Goal: Information Seeking & Learning: Learn about a topic

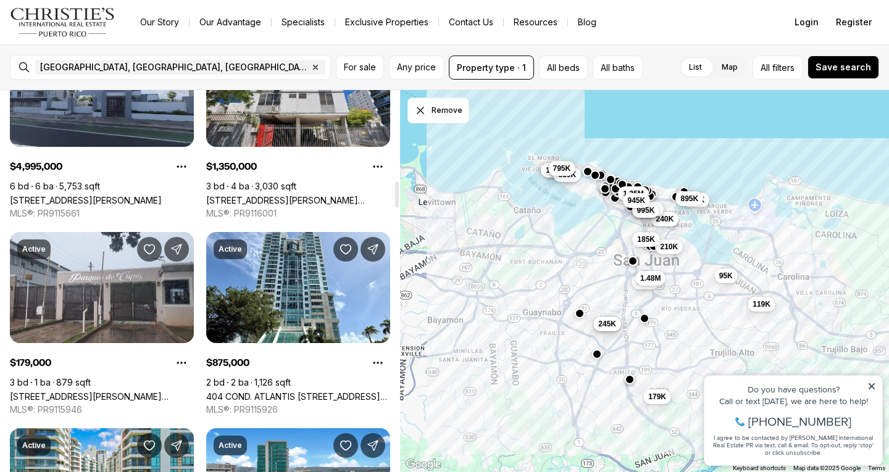
scroll to position [1339, 0]
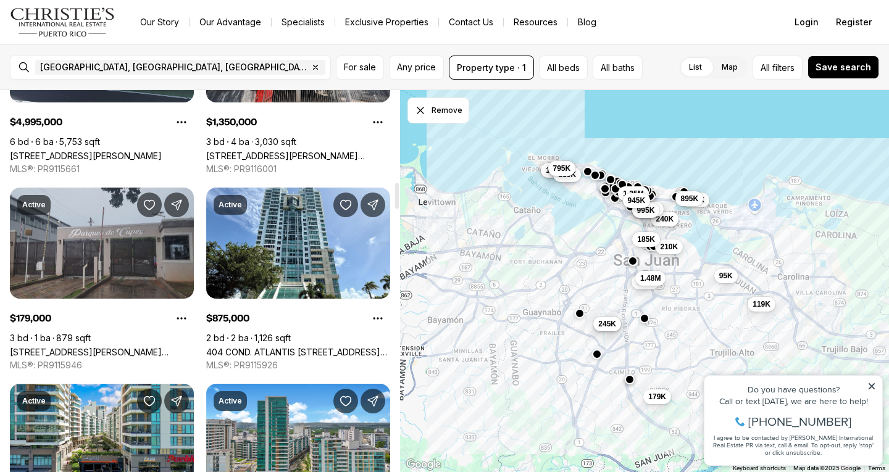
click at [51, 347] on link "[STREET_ADDRESS][PERSON_NAME][PERSON_NAME]" at bounding box center [102, 352] width 184 height 10
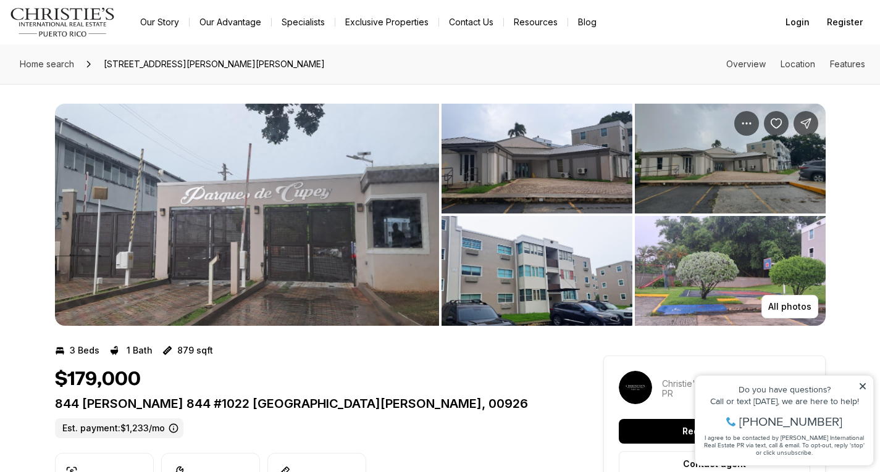
click at [746, 269] on img "View image gallery" at bounding box center [730, 271] width 191 height 110
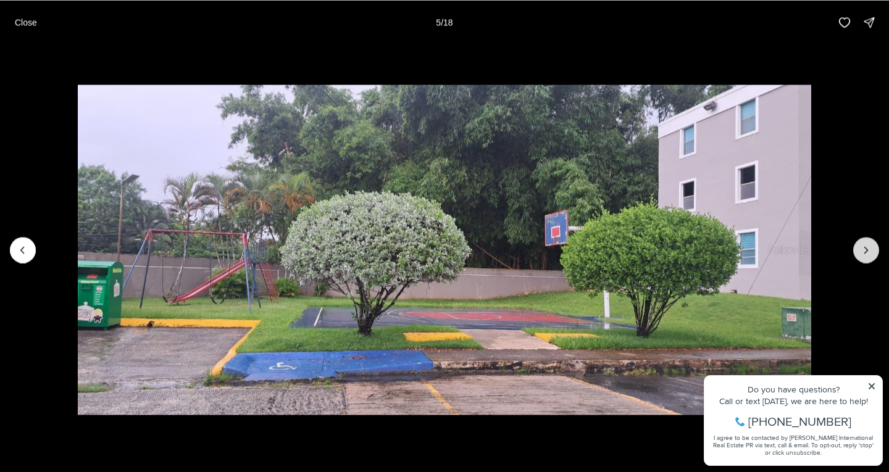
click at [867, 250] on icon "Next slide" at bounding box center [866, 250] width 3 height 6
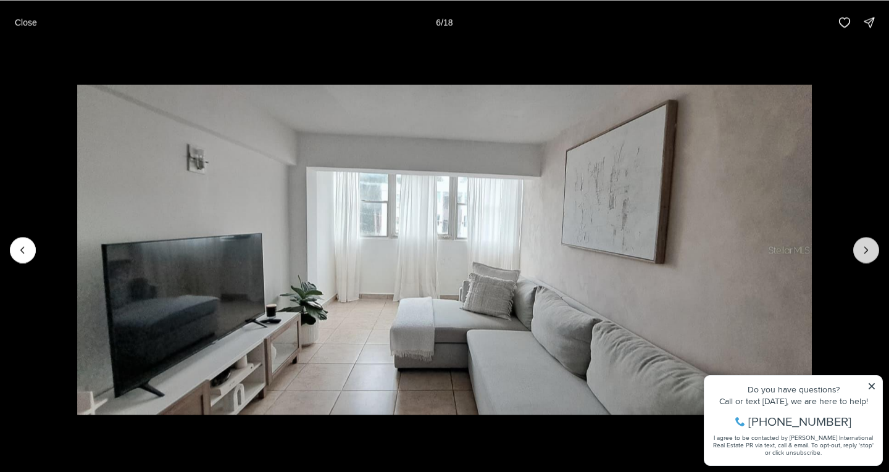
click at [867, 250] on icon "Next slide" at bounding box center [866, 250] width 3 height 6
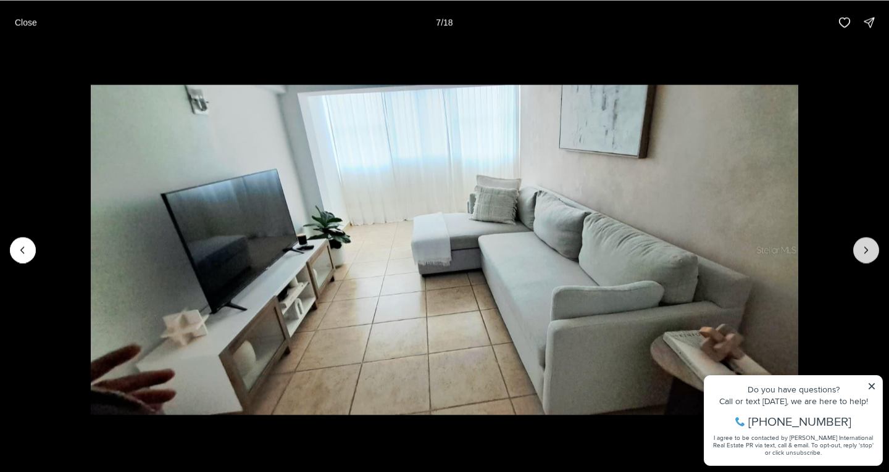
click at [867, 250] on icon "Next slide" at bounding box center [866, 250] width 3 height 6
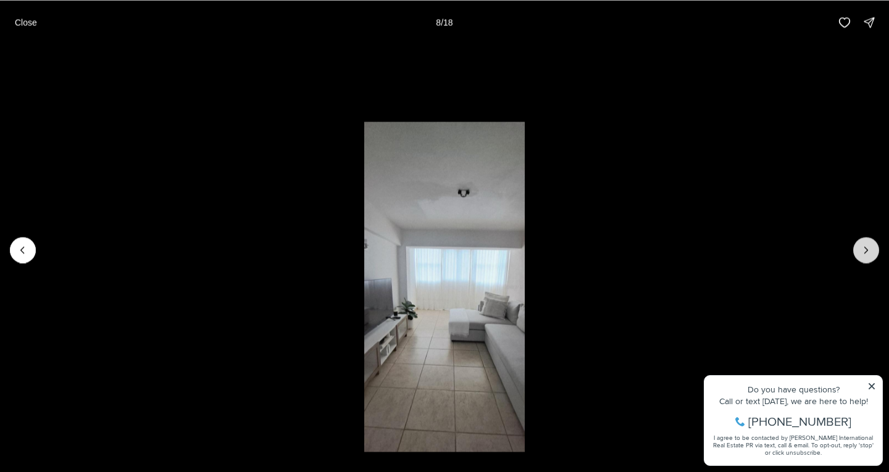
click at [867, 250] on icon "Next slide" at bounding box center [866, 250] width 3 height 6
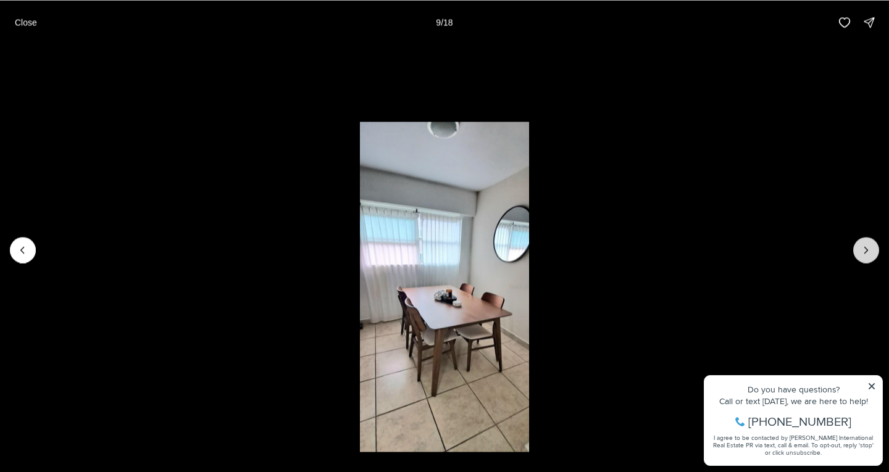
click at [867, 250] on icon "Next slide" at bounding box center [866, 250] width 3 height 6
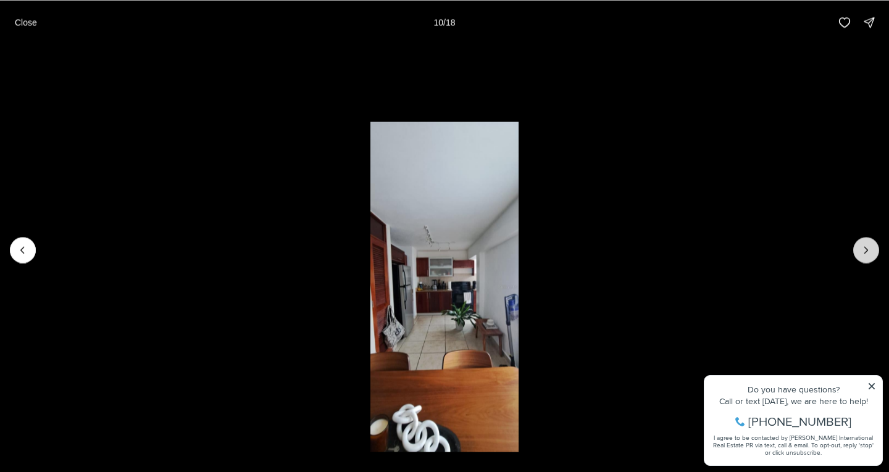
click at [867, 250] on icon "Next slide" at bounding box center [866, 250] width 3 height 6
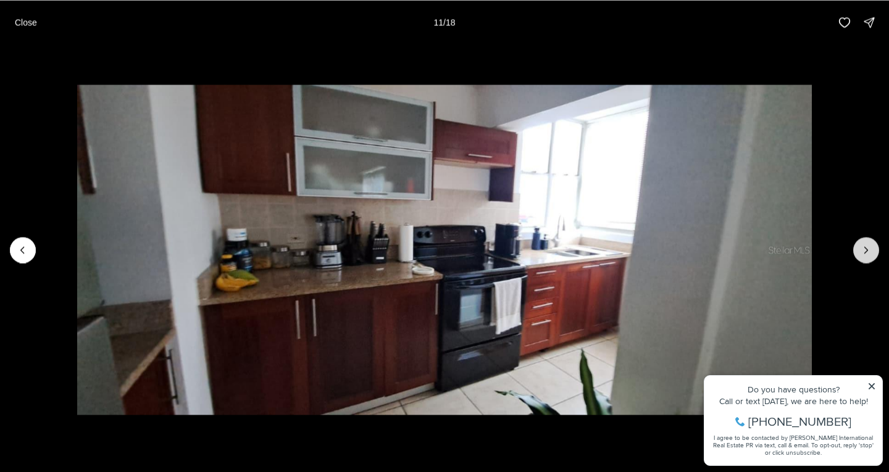
click at [867, 250] on icon "Next slide" at bounding box center [866, 250] width 3 height 6
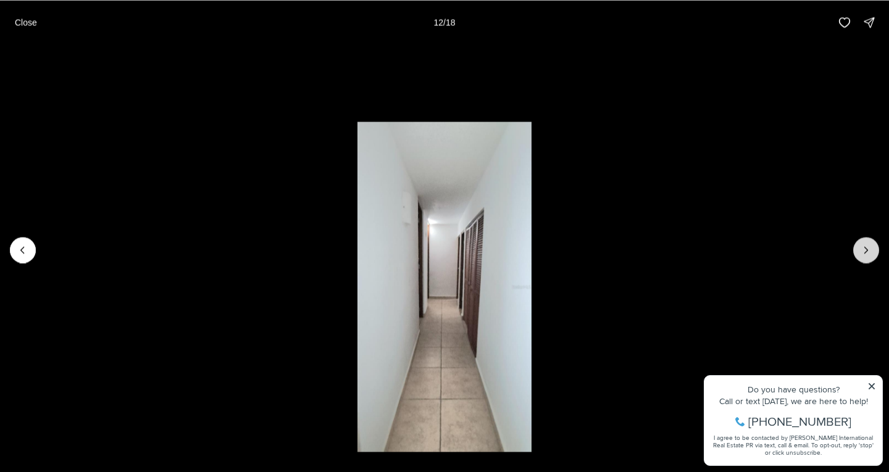
click at [867, 250] on icon "Next slide" at bounding box center [866, 250] width 3 height 6
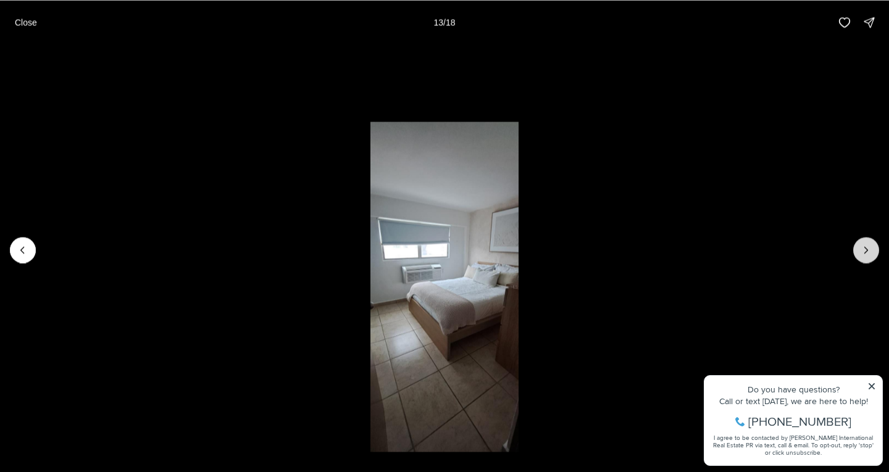
click at [867, 250] on icon "Next slide" at bounding box center [866, 250] width 3 height 6
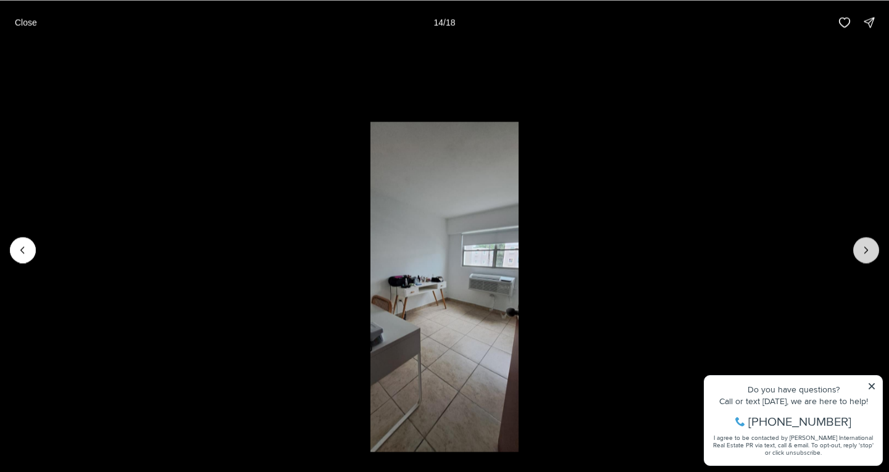
click at [867, 250] on icon "Next slide" at bounding box center [866, 250] width 3 height 6
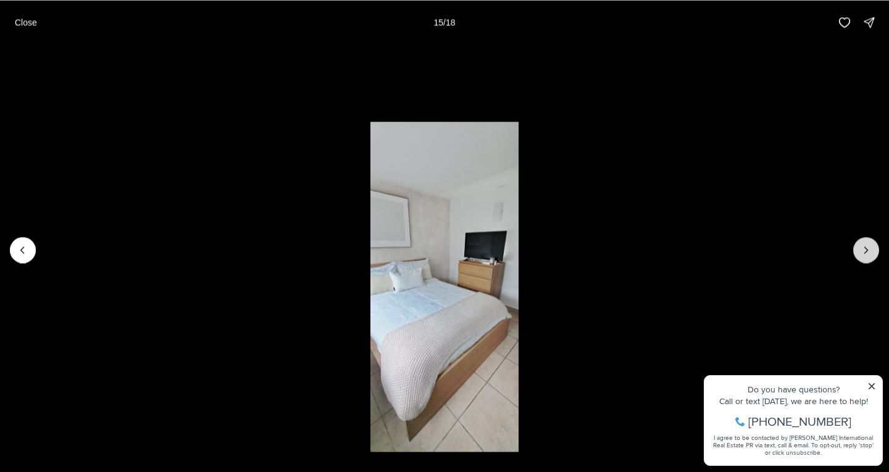
click at [867, 250] on icon "Next slide" at bounding box center [866, 250] width 3 height 6
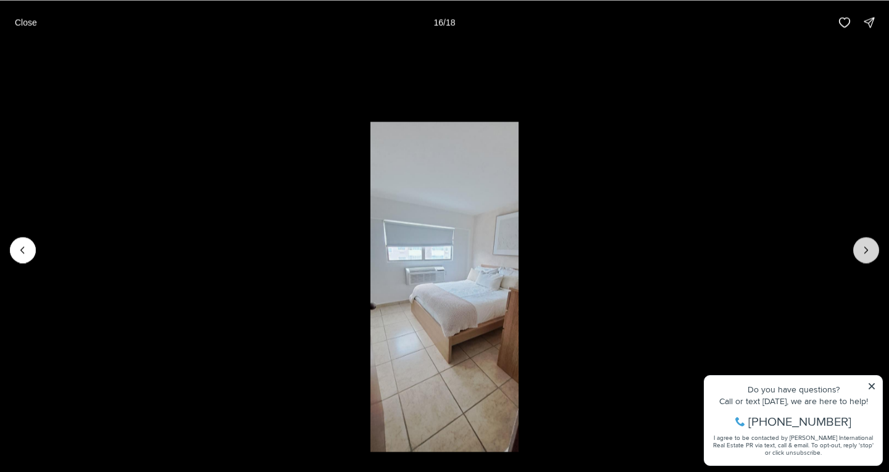
click at [867, 250] on icon "Next slide" at bounding box center [866, 250] width 3 height 6
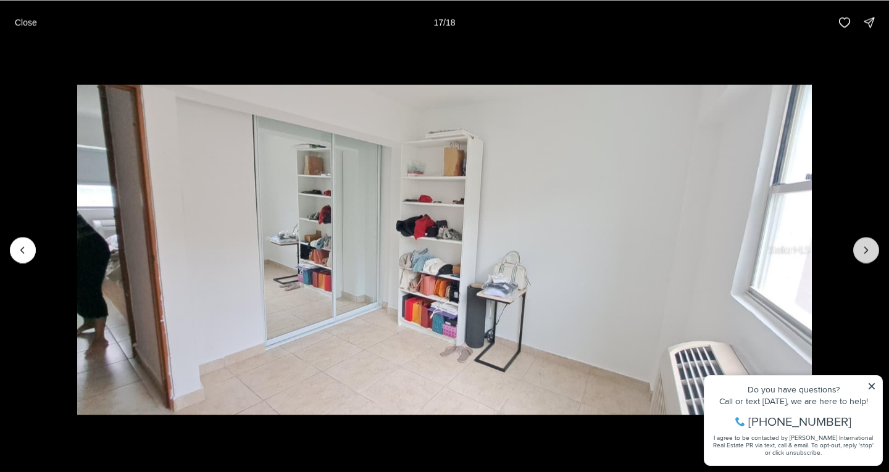
click at [867, 250] on icon "Next slide" at bounding box center [866, 250] width 3 height 6
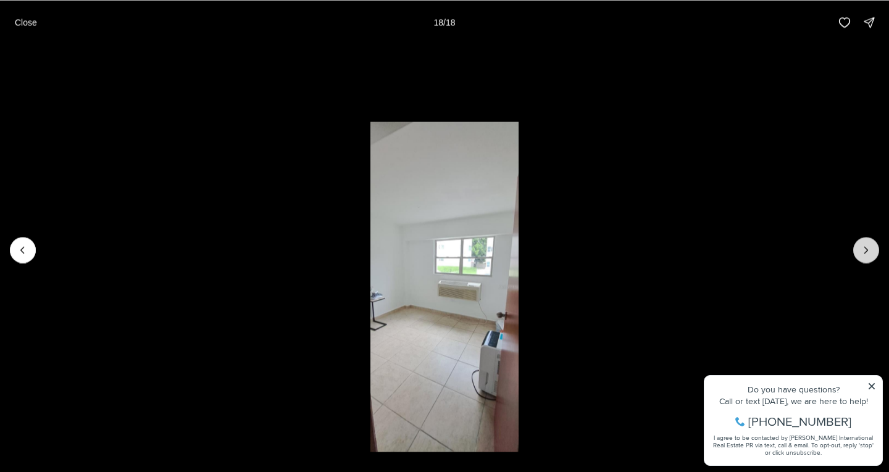
click at [867, 250] on div at bounding box center [866, 250] width 26 height 26
click at [865, 249] on div at bounding box center [866, 250] width 26 height 26
click at [22, 25] on p "Close" at bounding box center [26, 22] width 22 height 10
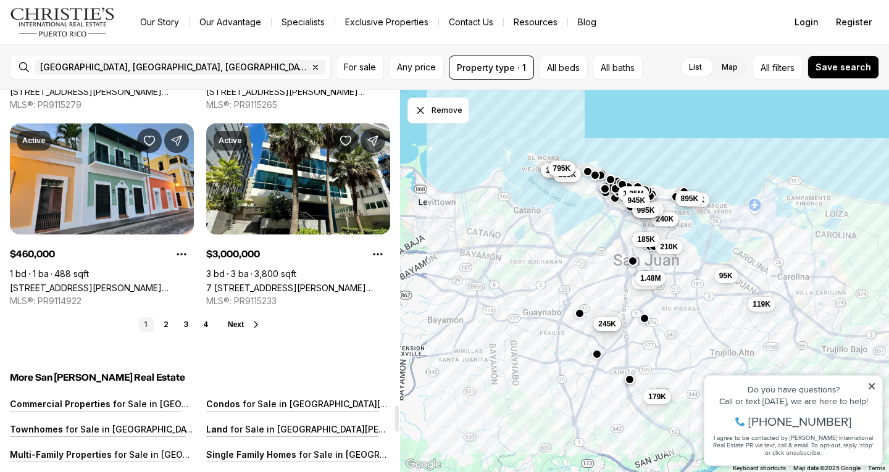
scroll to position [4613, 0]
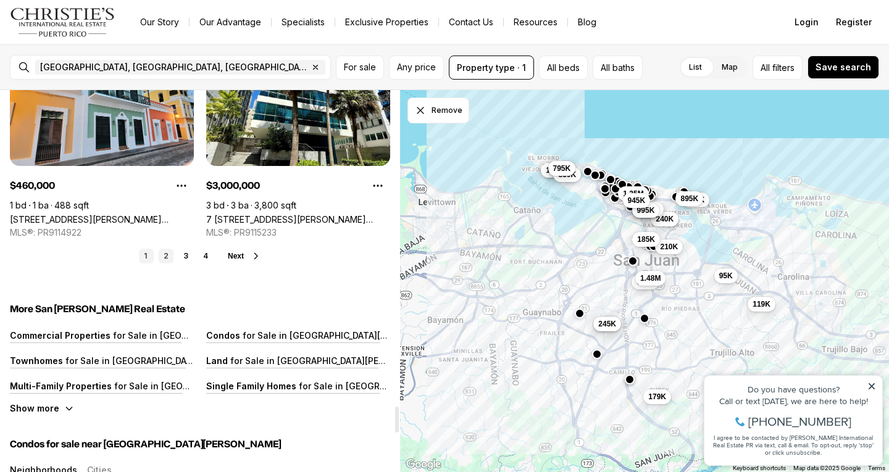
click at [165, 249] on link "2" at bounding box center [166, 256] width 15 height 15
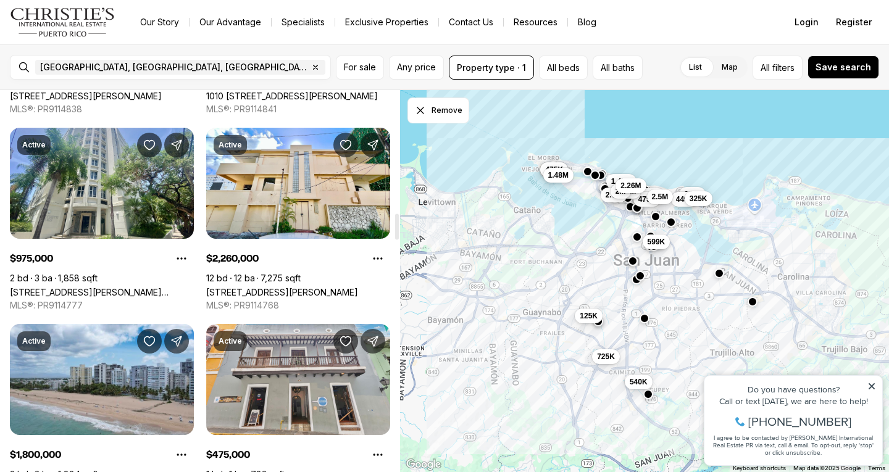
scroll to position [1889, 0]
